Goal: Transaction & Acquisition: Subscribe to service/newsletter

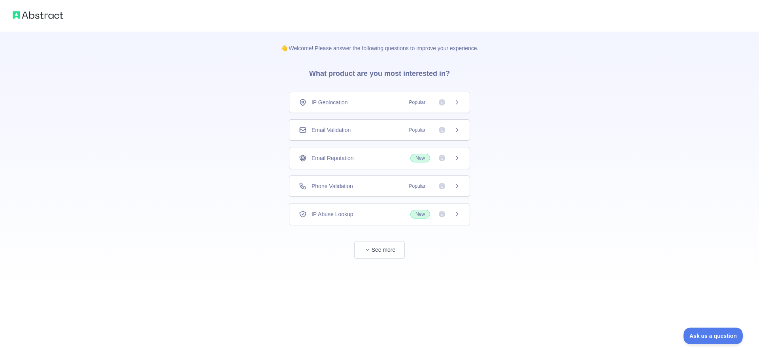
click at [355, 131] on div "Email Validation Popular" at bounding box center [379, 130] width 161 height 8
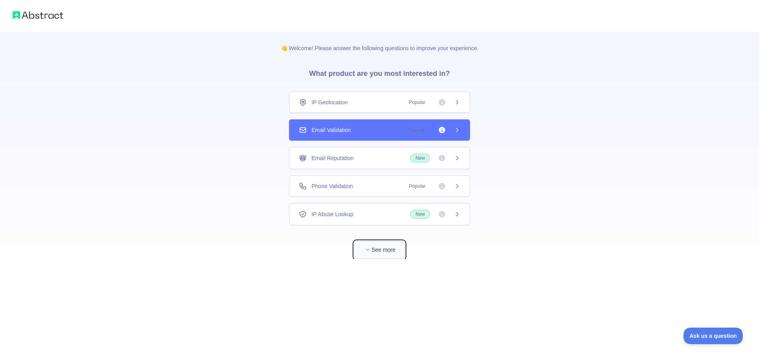
click at [383, 249] on button "See more" at bounding box center [379, 250] width 51 height 18
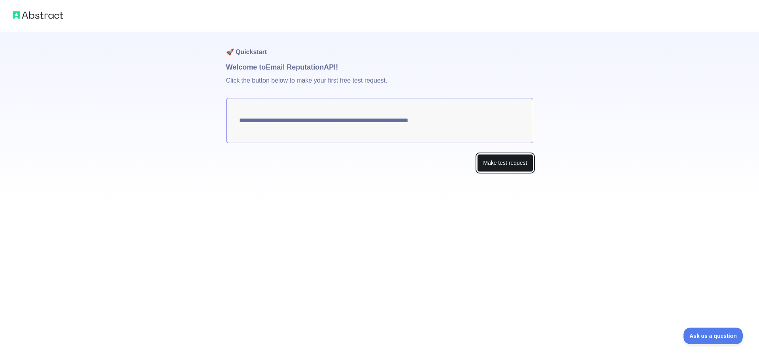
click at [501, 163] on button "Make test request" at bounding box center [505, 163] width 56 height 18
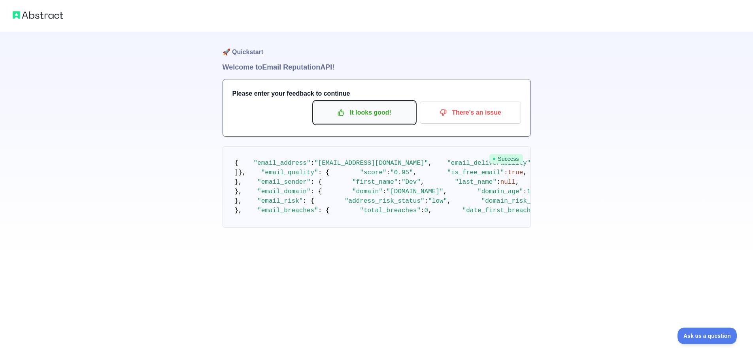
click at [362, 116] on p "It looks good!" at bounding box center [364, 112] width 89 height 13
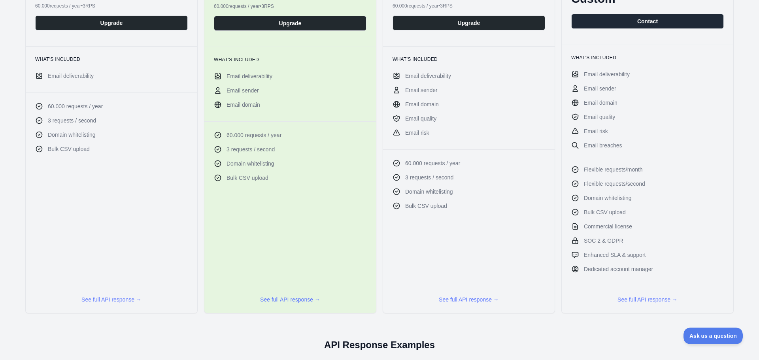
scroll to position [158, 0]
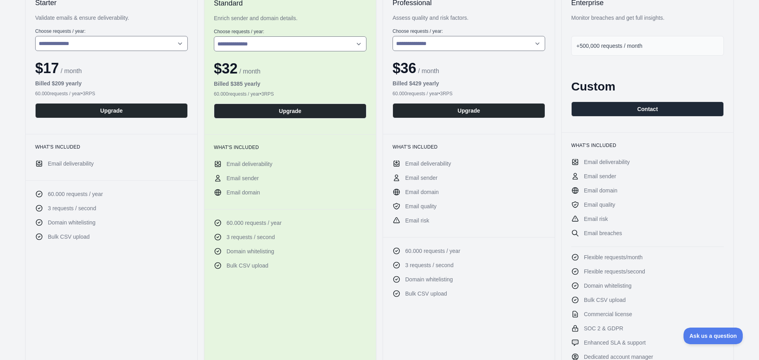
drag, startPoint x: 632, startPoint y: 109, endPoint x: 607, endPoint y: 195, distance: 89.4
click at [613, 184] on div "Enterprise Monitor breaches and get full insights. +500,000 requests / month Cu…" at bounding box center [647, 194] width 172 height 413
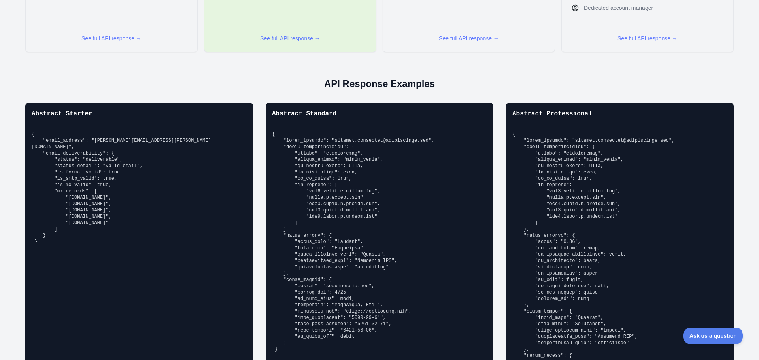
scroll to position [0, 0]
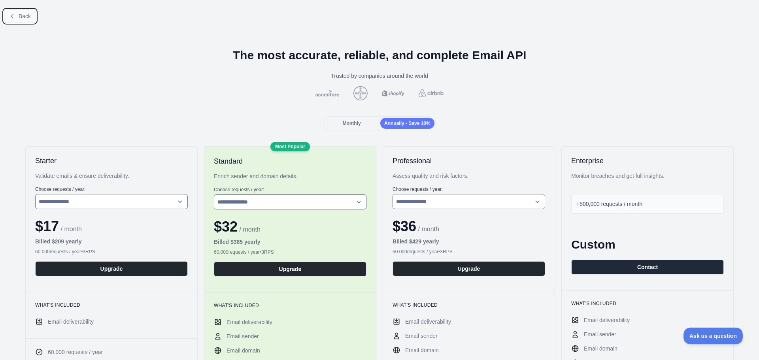
click at [28, 13] on span "Back" at bounding box center [25, 16] width 12 height 6
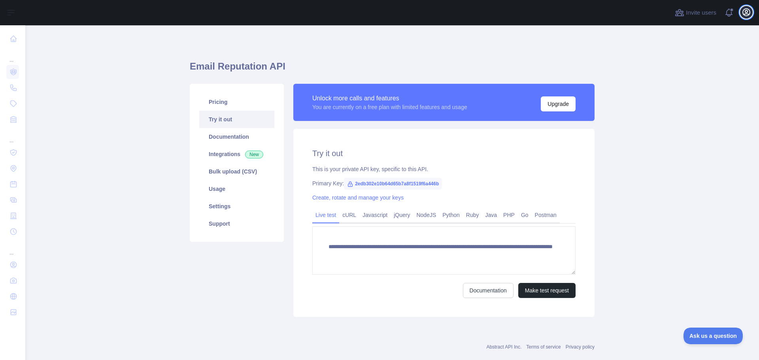
click at [742, 14] on icon "button" at bounding box center [746, 12] width 9 height 9
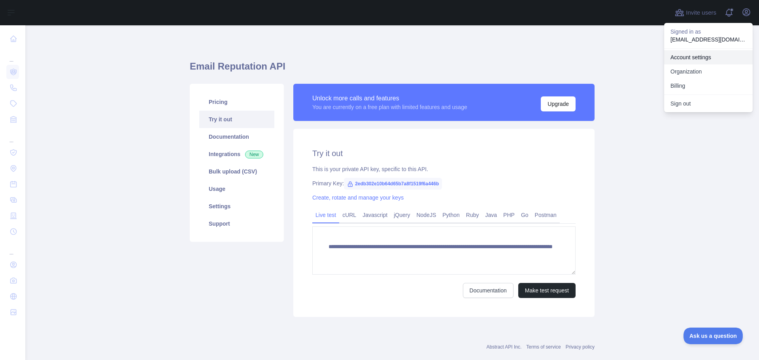
click at [694, 56] on link "Account settings" at bounding box center [708, 57] width 89 height 14
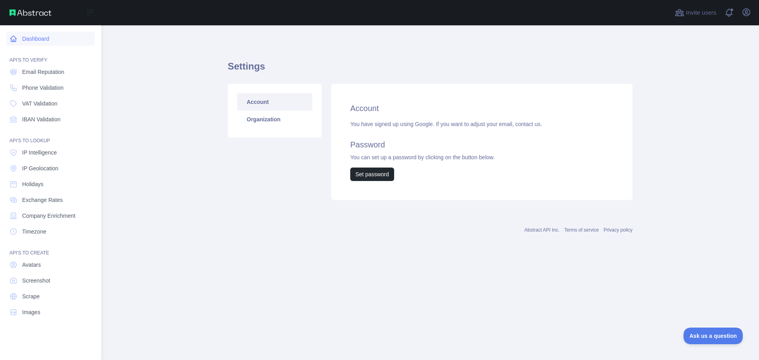
click at [47, 39] on link "Dashboard" at bounding box center [50, 39] width 89 height 14
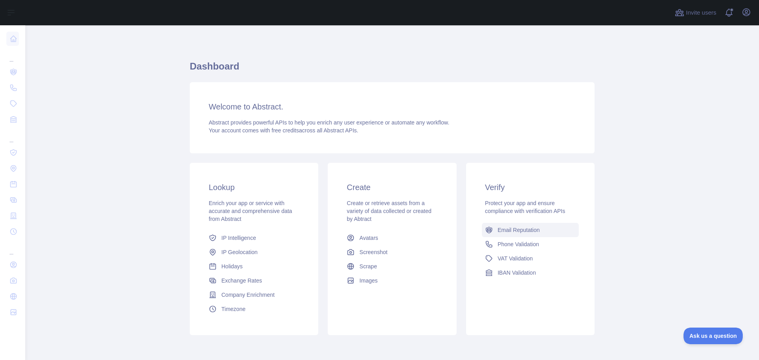
click at [520, 232] on span "Email Reputation" at bounding box center [519, 230] width 42 height 8
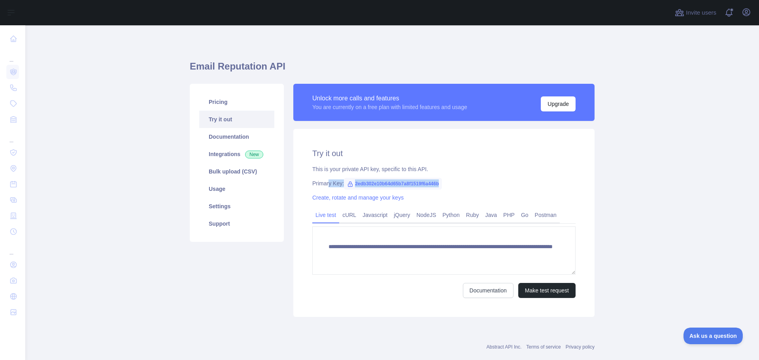
drag, startPoint x: 434, startPoint y: 185, endPoint x: 325, endPoint y: 181, distance: 110.0
click at [325, 181] on div "Primary Key: 2edb302e10b64d65b7a8f1519f6a446b" at bounding box center [443, 183] width 263 height 8
click at [392, 185] on span "2edb302e10b64d65b7a8f1519f6a446b" at bounding box center [393, 184] width 98 height 12
drag, startPoint x: 437, startPoint y: 183, endPoint x: 351, endPoint y: 182, distance: 86.6
click at [351, 182] on span "2edb302e10b64d65b7a8f1519f6a446b" at bounding box center [393, 184] width 98 height 12
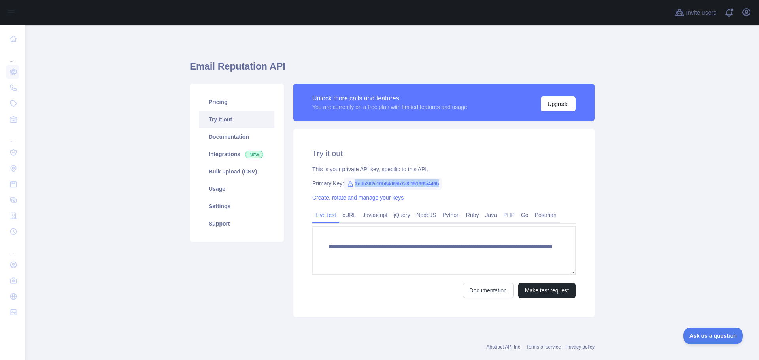
copy span "2edb302e10b64d65b7a8f1519f6a446b"
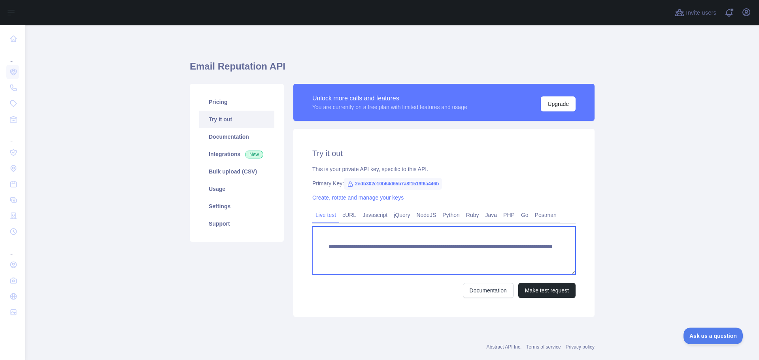
drag, startPoint x: 529, startPoint y: 255, endPoint x: 280, endPoint y: 237, distance: 249.3
click at [280, 237] on div "**********" at bounding box center [392, 200] width 414 height 243
